Goal: Task Accomplishment & Management: Use online tool/utility

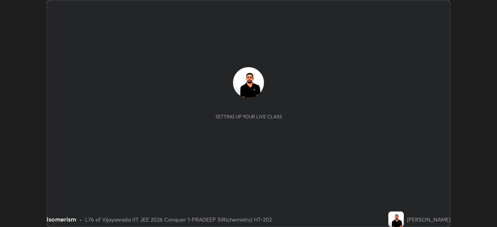
scroll to position [227, 497]
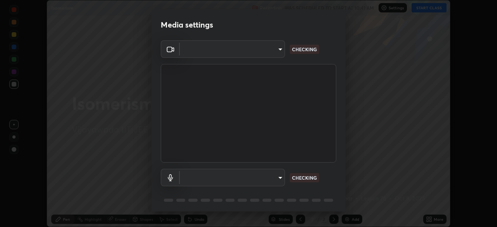
type input "68d9d13b9dc81962e820b4509988bcc698f4750afe62a078f2ac76e4153b94a6"
click at [278, 177] on body "Erase all Isomerism Recording WAS SCHEDULED TO START AT 10:41 AM Settings START…" at bounding box center [248, 113] width 497 height 227
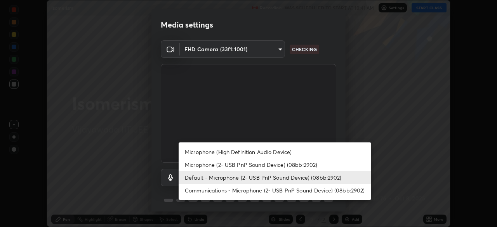
click at [262, 153] on li "Microphone (High Definition Audio Device)" at bounding box center [275, 152] width 193 height 13
type input "d88e5aba456945c03e470e686261cfc928bbc9042f0126afb6dc06422c129e28"
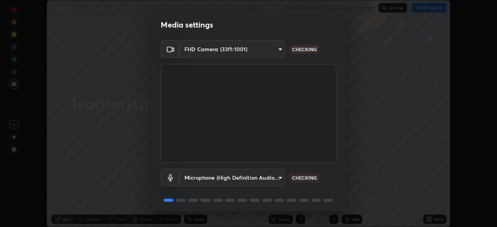
scroll to position [28, 0]
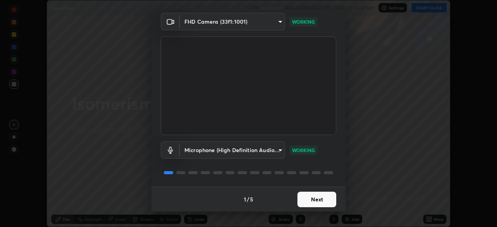
click at [311, 202] on button "Next" at bounding box center [316, 200] width 39 height 16
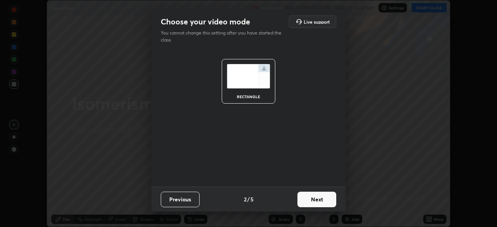
scroll to position [0, 0]
click at [313, 201] on button "Next" at bounding box center [316, 200] width 39 height 16
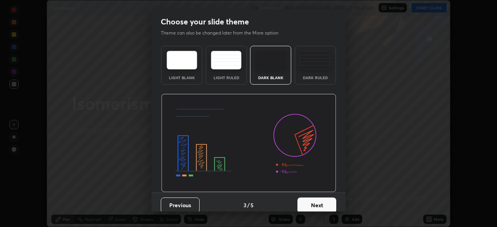
click at [314, 200] on button "Next" at bounding box center [316, 206] width 39 height 16
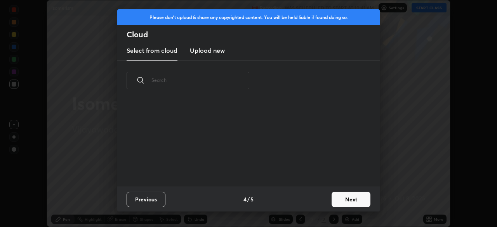
click at [350, 201] on button "Next" at bounding box center [351, 200] width 39 height 16
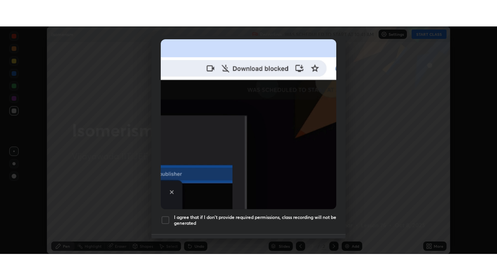
scroll to position [186, 0]
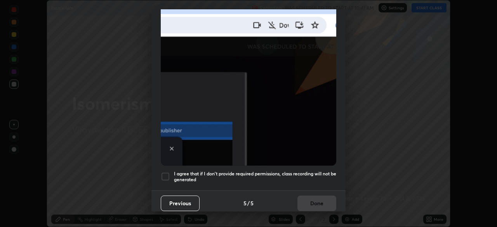
click at [164, 175] on div at bounding box center [165, 176] width 9 height 9
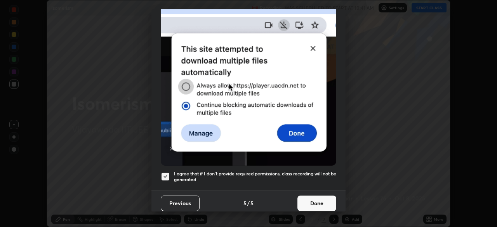
click at [316, 200] on button "Done" at bounding box center [316, 204] width 39 height 16
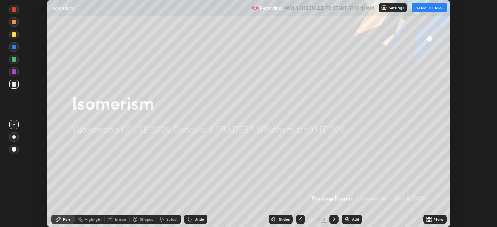
click at [426, 8] on button "START CLASS" at bounding box center [428, 7] width 35 height 9
click at [430, 218] on icon at bounding box center [430, 218] width 2 height 2
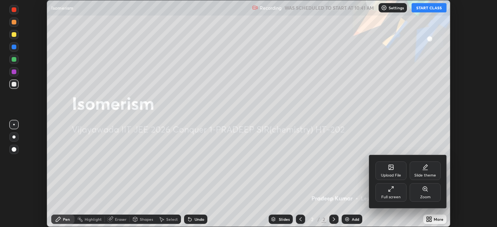
click at [391, 189] on icon at bounding box center [391, 189] width 6 height 6
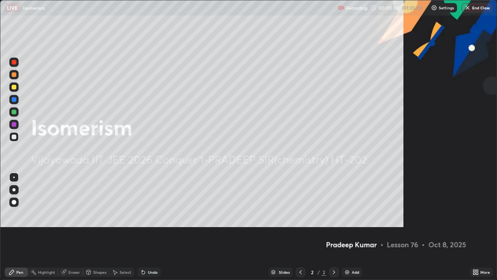
scroll to position [280, 497]
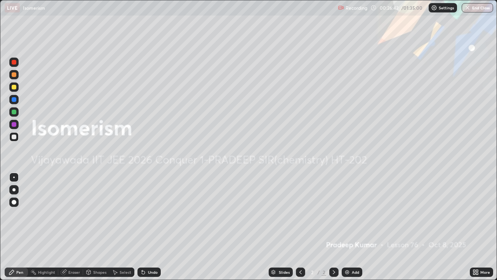
click at [348, 227] on img at bounding box center [347, 272] width 6 height 6
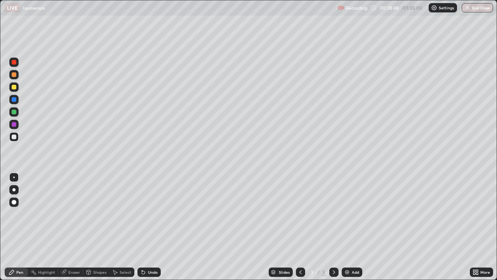
click at [71, 227] on div "Eraser" at bounding box center [74, 272] width 12 height 4
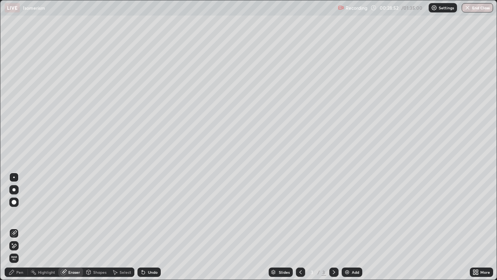
click at [20, 227] on div "Pen" at bounding box center [19, 272] width 7 height 4
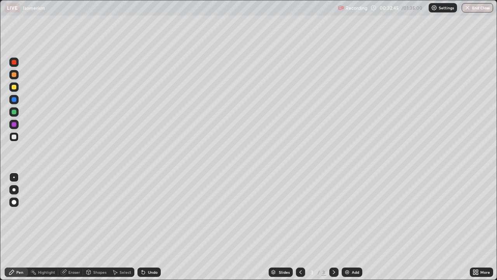
click at [350, 227] on div "Add" at bounding box center [352, 271] width 21 height 9
click at [143, 227] on icon at bounding box center [143, 272] width 3 height 3
click at [146, 227] on div "Undo" at bounding box center [148, 271] width 23 height 9
click at [148, 227] on div "Undo" at bounding box center [153, 272] width 10 height 4
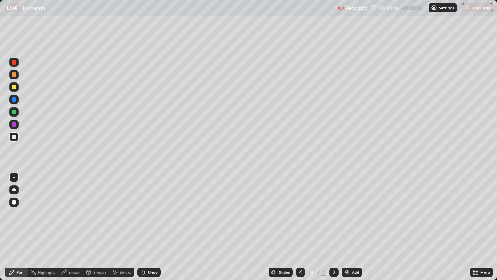
click at [148, 227] on div "Undo" at bounding box center [153, 272] width 10 height 4
click at [151, 227] on div "Undo" at bounding box center [153, 272] width 10 height 4
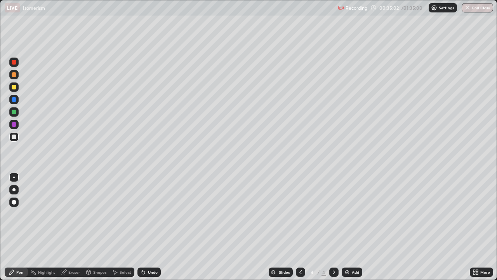
click at [151, 227] on div "Undo" at bounding box center [148, 271] width 23 height 9
click at [152, 227] on div "Undo" at bounding box center [148, 271] width 23 height 9
click at [149, 227] on div "Undo" at bounding box center [148, 271] width 23 height 9
click at [149, 227] on div "Undo" at bounding box center [153, 272] width 10 height 4
click at [150, 227] on div "Undo" at bounding box center [153, 272] width 10 height 4
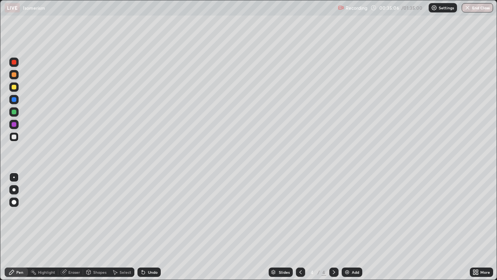
click at [151, 227] on div "Undo" at bounding box center [153, 272] width 10 height 4
click at [150, 227] on div "Undo" at bounding box center [153, 272] width 10 height 4
click at [349, 227] on img at bounding box center [347, 272] width 6 height 6
click at [150, 227] on div "Undo" at bounding box center [153, 272] width 10 height 4
click at [347, 227] on img at bounding box center [347, 272] width 6 height 6
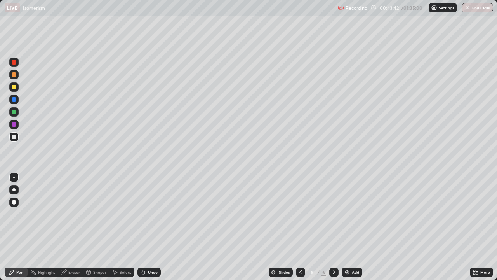
click at [150, 227] on div "Undo" at bounding box center [153, 272] width 10 height 4
click at [151, 227] on div "Undo" at bounding box center [153, 272] width 10 height 4
click at [152, 227] on div "Undo" at bounding box center [153, 272] width 10 height 4
click at [154, 227] on div "Undo" at bounding box center [153, 272] width 10 height 4
click at [156, 227] on div "Undo" at bounding box center [153, 272] width 10 height 4
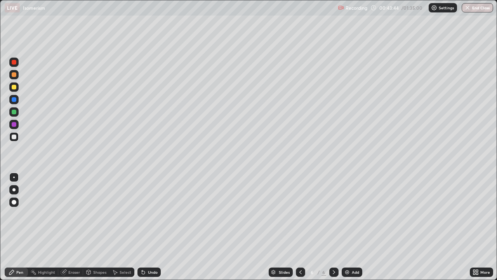
click at [157, 227] on div "Undo" at bounding box center [148, 271] width 23 height 9
click at [158, 227] on div "Undo" at bounding box center [148, 271] width 23 height 9
click at [159, 227] on div "Undo" at bounding box center [148, 271] width 23 height 9
click at [347, 227] on img at bounding box center [347, 272] width 6 height 6
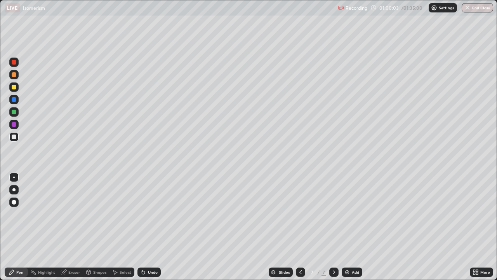
click at [151, 227] on div "Undo" at bounding box center [153, 272] width 10 height 4
click at [152, 227] on div "Undo" at bounding box center [148, 271] width 23 height 9
click at [153, 227] on div "Undo" at bounding box center [153, 272] width 10 height 4
click at [151, 227] on div "Undo" at bounding box center [153, 272] width 10 height 4
click at [149, 227] on div "Undo" at bounding box center [153, 272] width 10 height 4
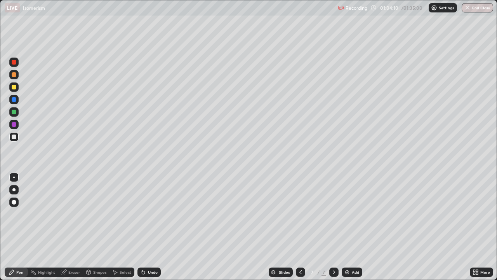
click at [353, 227] on div "Add" at bounding box center [355, 272] width 7 height 4
click at [301, 227] on icon at bounding box center [300, 272] width 6 height 6
click at [334, 227] on icon at bounding box center [334, 272] width 6 height 6
click at [17, 88] on div at bounding box center [13, 86] width 9 height 9
click at [155, 227] on div "Undo" at bounding box center [153, 272] width 10 height 4
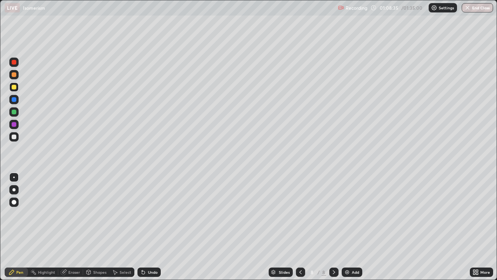
click at [14, 137] on div at bounding box center [14, 136] width 5 height 5
click at [358, 227] on div "Add" at bounding box center [352, 271] width 21 height 9
click at [14, 87] on div at bounding box center [14, 87] width 5 height 5
click at [153, 227] on div "Undo" at bounding box center [148, 271] width 23 height 9
click at [152, 227] on div "Undo" at bounding box center [148, 271] width 23 height 9
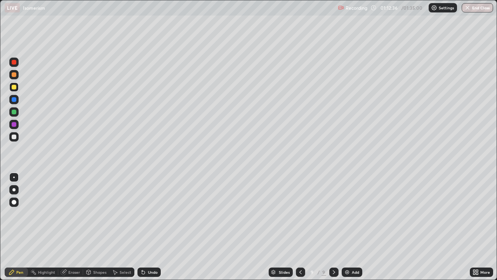
click at [154, 227] on div "Undo" at bounding box center [148, 271] width 23 height 9
click at [15, 135] on div at bounding box center [14, 136] width 5 height 5
click at [14, 87] on div at bounding box center [14, 87] width 5 height 5
click at [150, 227] on div "Undo" at bounding box center [153, 272] width 10 height 4
click at [152, 227] on div "Undo" at bounding box center [153, 272] width 10 height 4
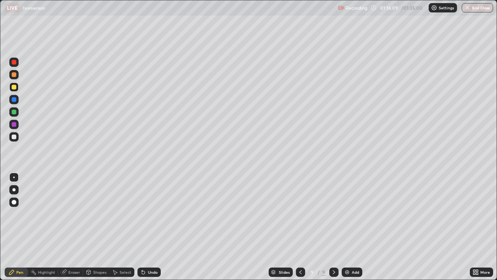
click at [154, 227] on div "Undo" at bounding box center [153, 272] width 10 height 4
click at [354, 227] on div "Add" at bounding box center [355, 272] width 7 height 4
click at [153, 227] on div "Undo" at bounding box center [148, 271] width 23 height 9
click at [152, 227] on div "Undo" at bounding box center [153, 272] width 10 height 4
click at [150, 227] on div "Undo" at bounding box center [153, 272] width 10 height 4
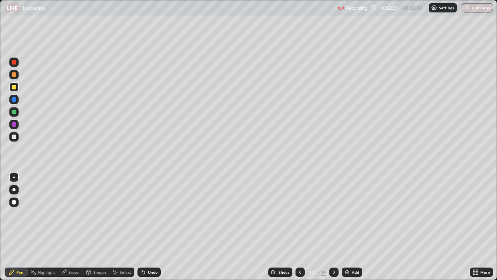
click at [151, 227] on div "Undo" at bounding box center [153, 272] width 10 height 4
click at [152, 227] on div "Undo" at bounding box center [153, 272] width 10 height 4
click at [151, 227] on div "Undo" at bounding box center [153, 272] width 10 height 4
click at [152, 227] on div "Undo" at bounding box center [153, 272] width 10 height 4
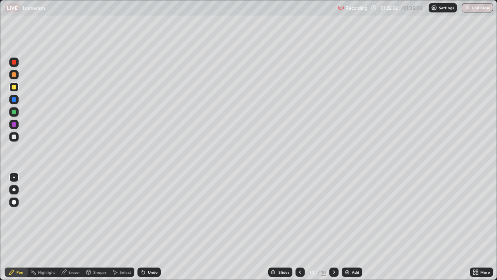
click at [152, 227] on div "Undo" at bounding box center [153, 272] width 10 height 4
click at [150, 227] on div "Undo" at bounding box center [153, 272] width 10 height 4
click at [152, 227] on div "Undo" at bounding box center [153, 272] width 10 height 4
click at [479, 9] on button "End Class" at bounding box center [477, 7] width 31 height 9
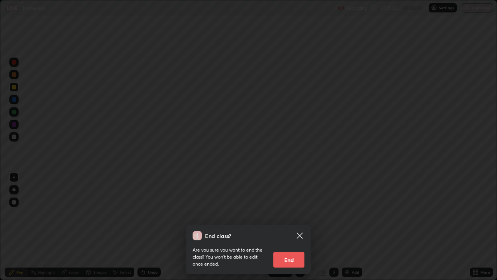
click at [293, 227] on button "End" at bounding box center [288, 260] width 31 height 16
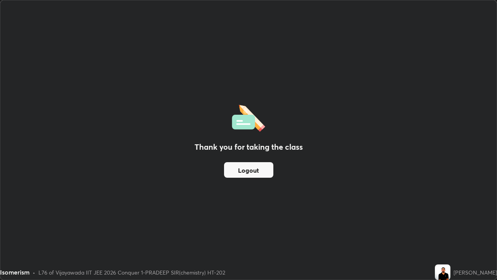
click at [260, 170] on button "Logout" at bounding box center [248, 170] width 49 height 16
